Goal: Navigation & Orientation: Find specific page/section

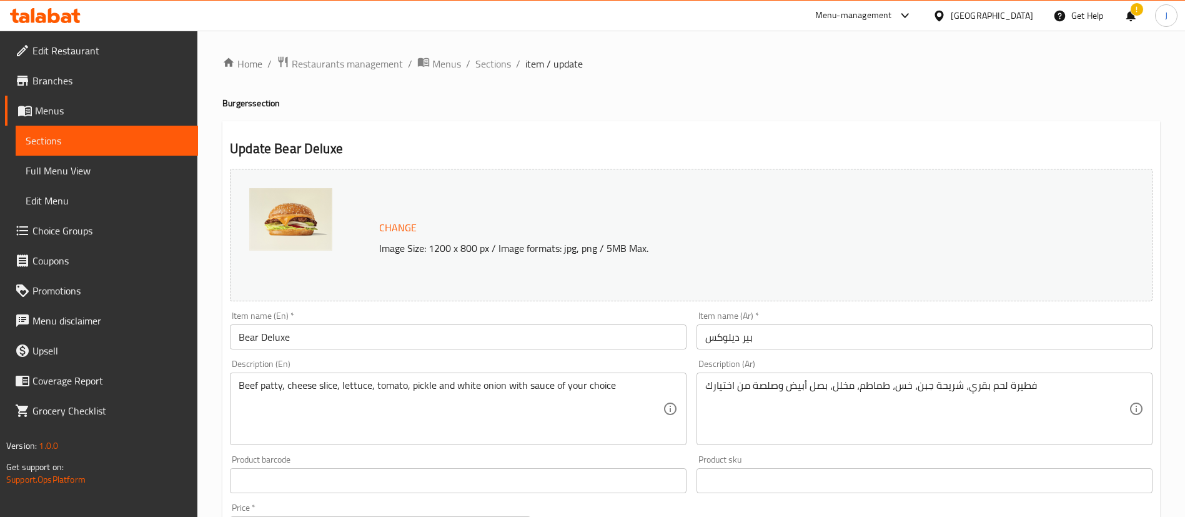
click at [1016, 15] on div "Kuwait" at bounding box center [992, 16] width 82 height 14
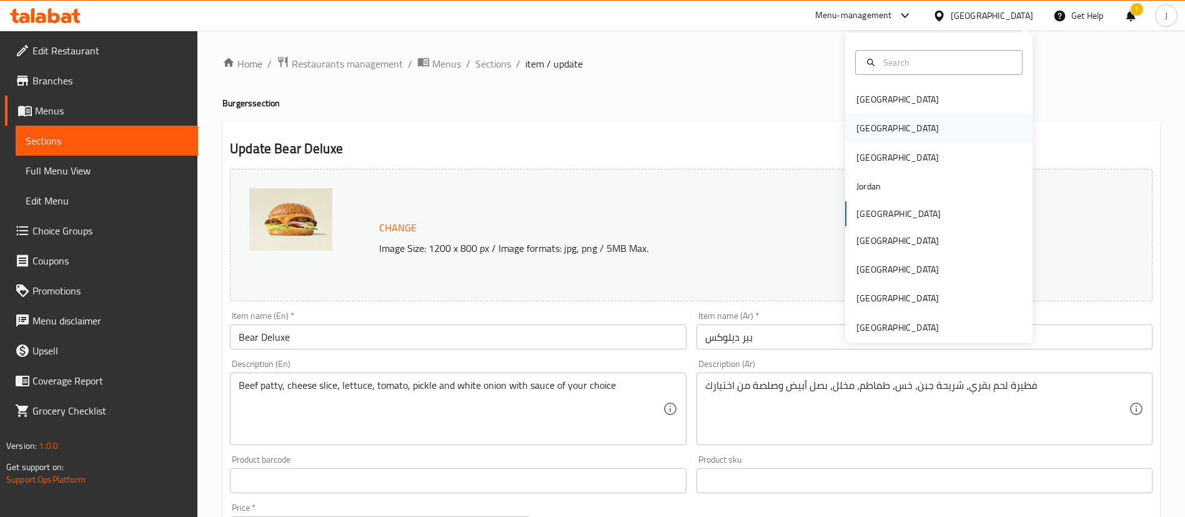
click at [870, 134] on div "[GEOGRAPHIC_DATA]" at bounding box center [897, 128] width 102 height 29
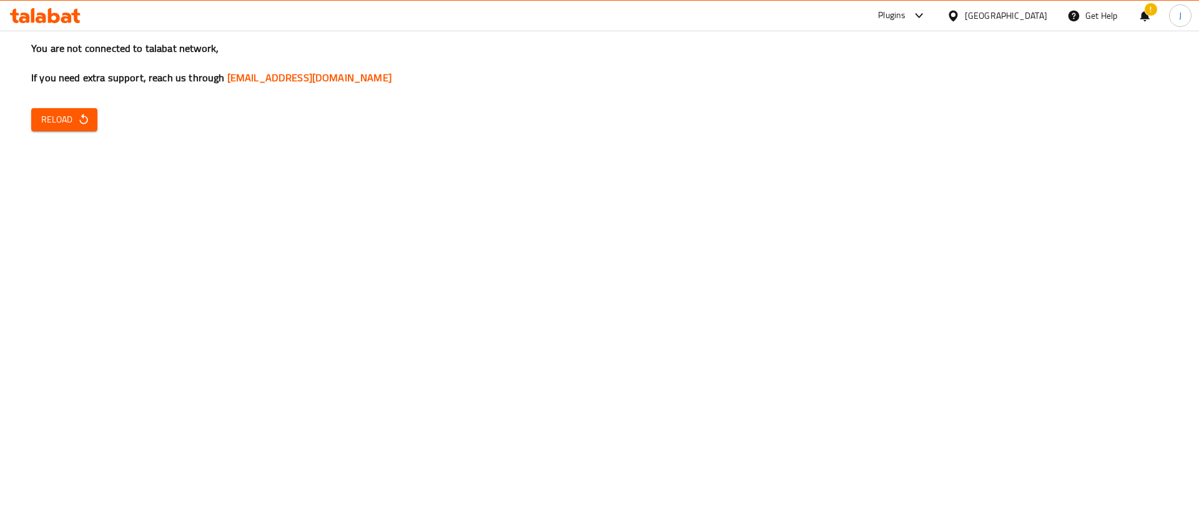
click at [76, 117] on span "Reload" at bounding box center [64, 120] width 46 height 16
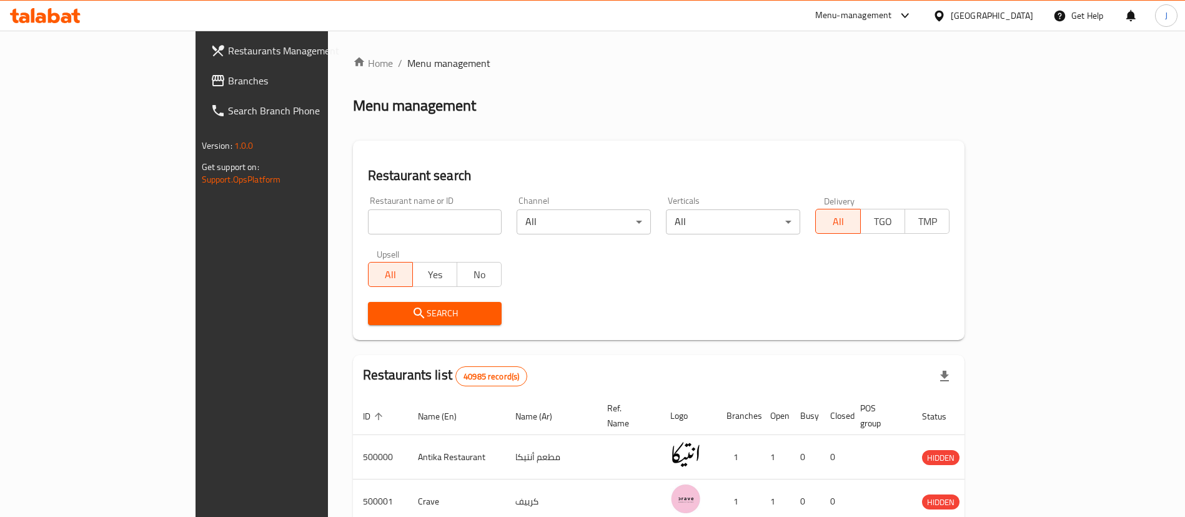
click at [368, 232] on input "search" at bounding box center [435, 221] width 134 height 25
paste input "680609"
type input "680609"
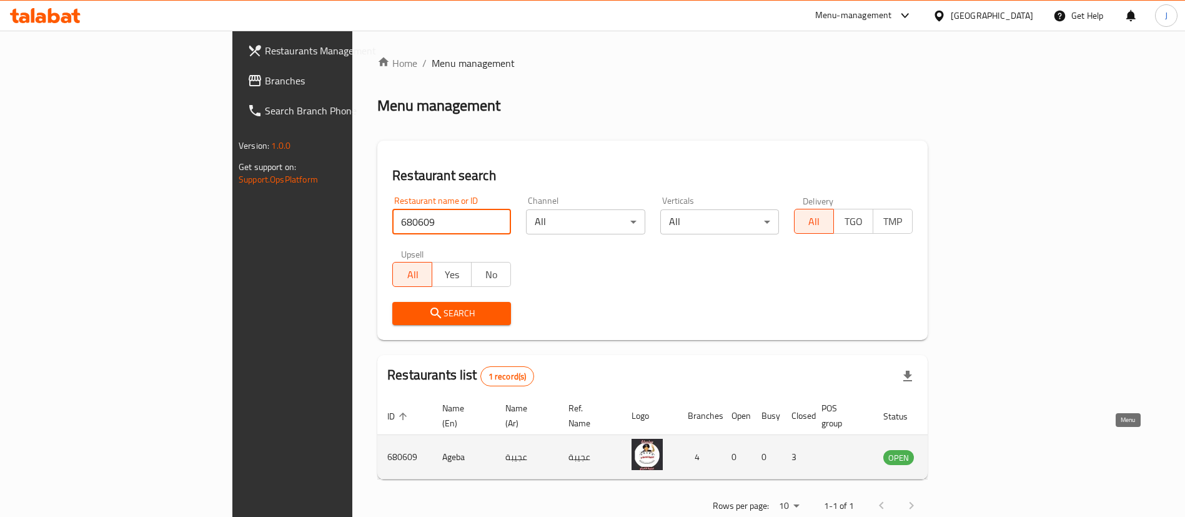
click at [963, 452] on icon "enhanced table" at bounding box center [956, 457] width 14 height 11
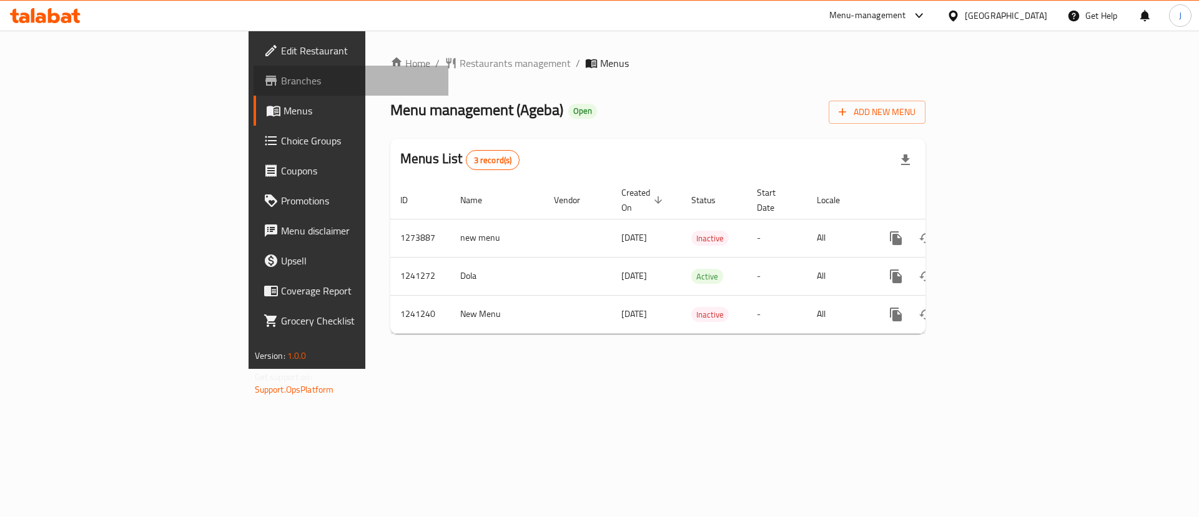
click at [281, 83] on span "Branches" at bounding box center [360, 80] width 158 height 15
